Goal: Transaction & Acquisition: Download file/media

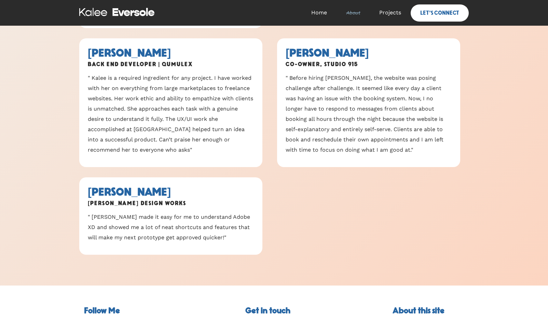
scroll to position [678, 0]
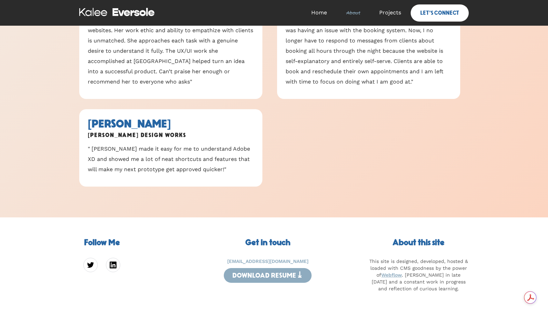
click at [268, 278] on div "Download Resume ⤓" at bounding box center [268, 275] width 71 height 7
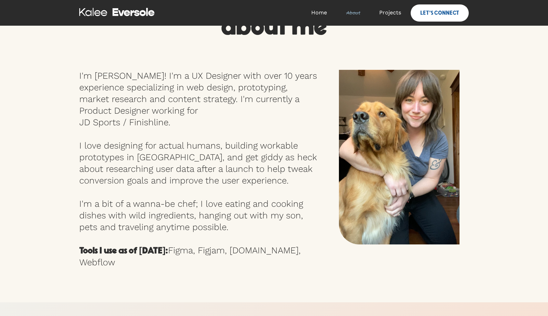
scroll to position [0, 0]
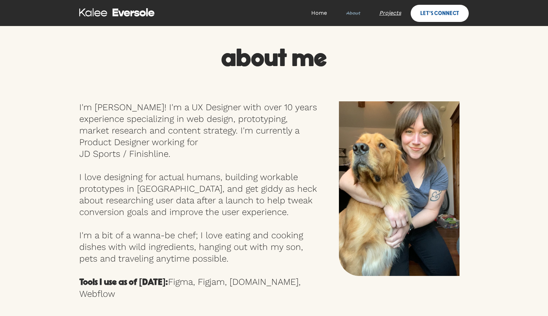
click at [393, 13] on link "Projects" at bounding box center [390, 13] width 41 height 21
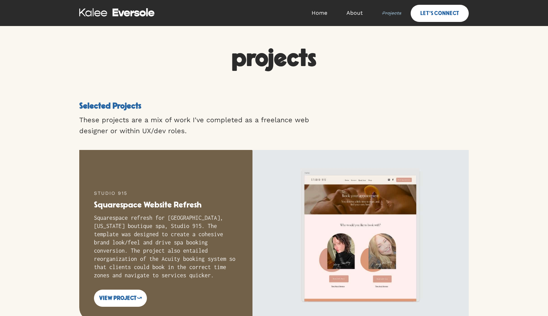
click at [130, 15] on img "home" at bounding box center [116, 12] width 75 height 19
